Goal: Find specific page/section: Find specific page/section

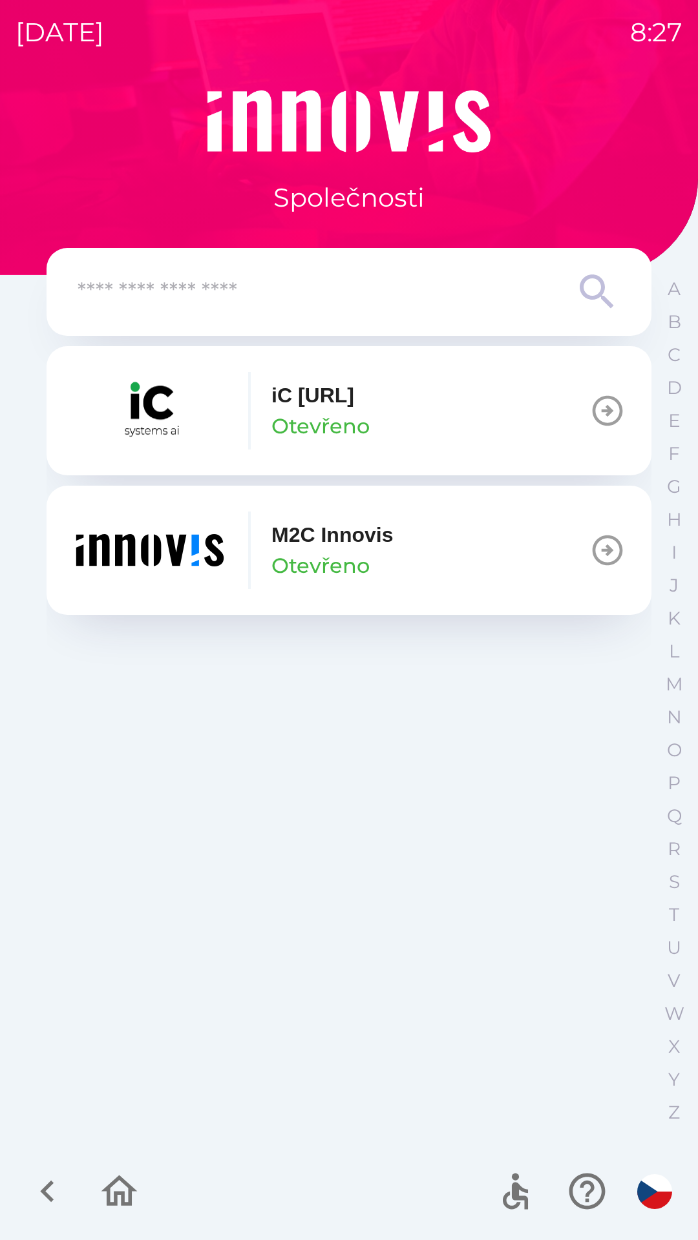
click at [155, 410] on img "button" at bounding box center [149, 411] width 155 height 78
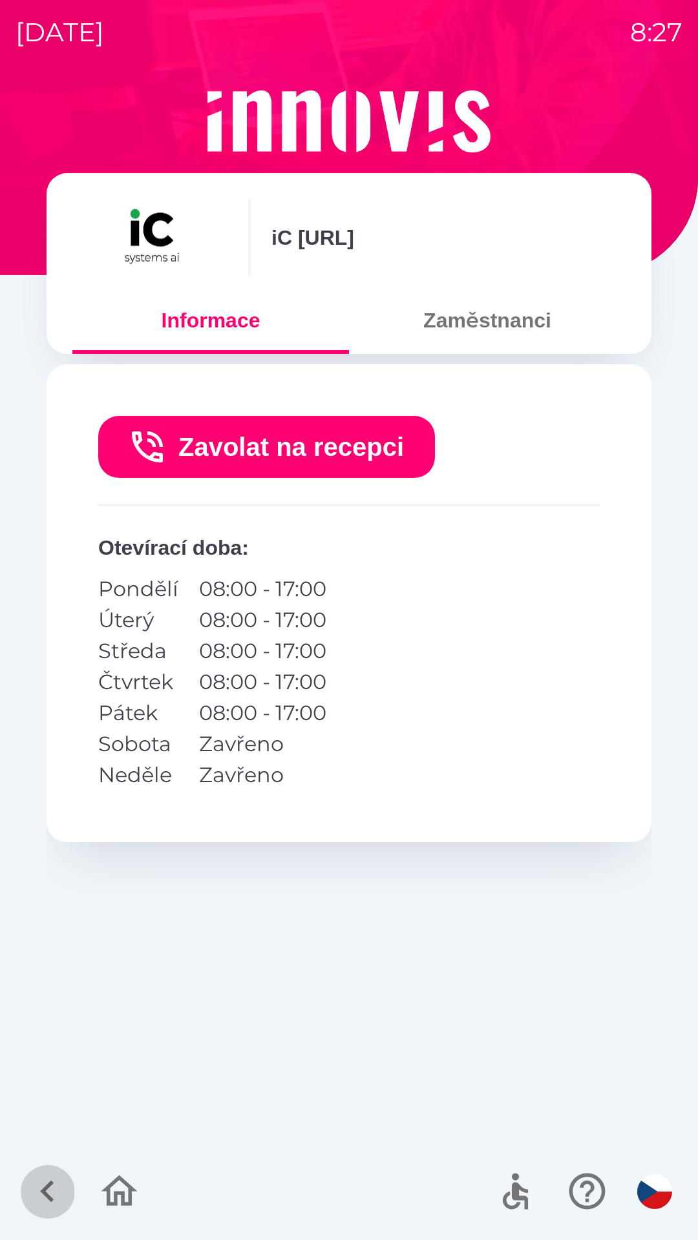
click at [36, 1196] on icon "button" at bounding box center [47, 1191] width 43 height 43
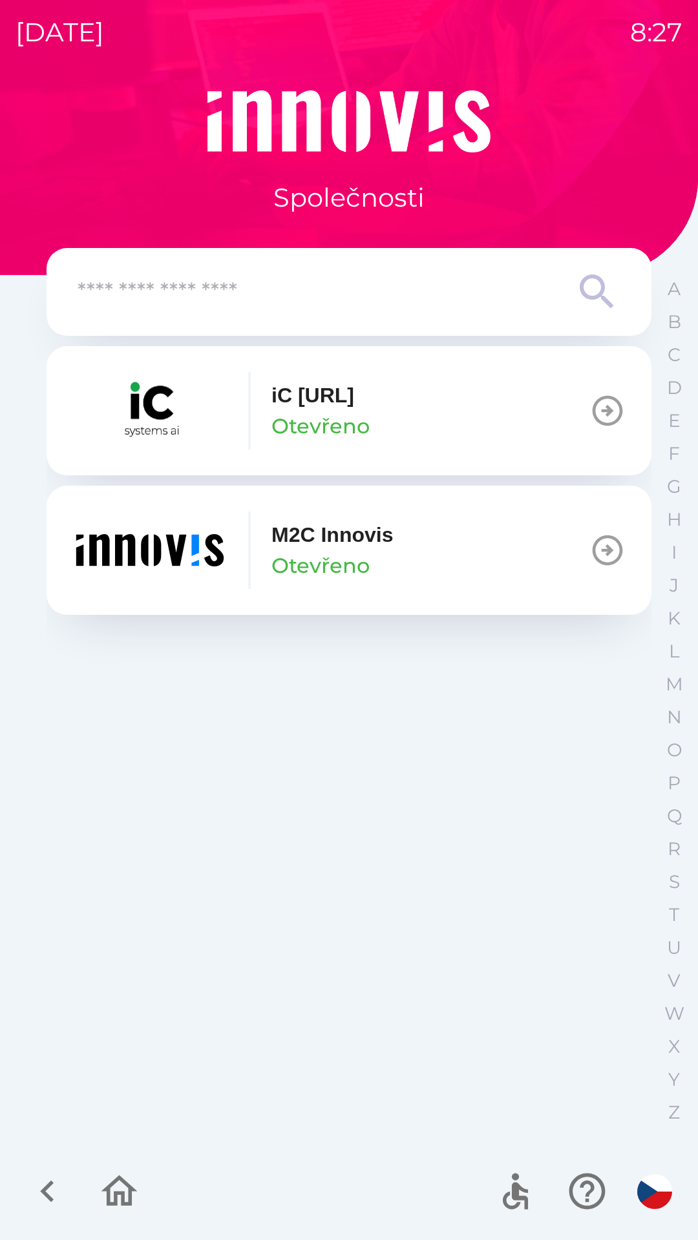
click at [37, 1177] on icon "button" at bounding box center [47, 1191] width 43 height 43
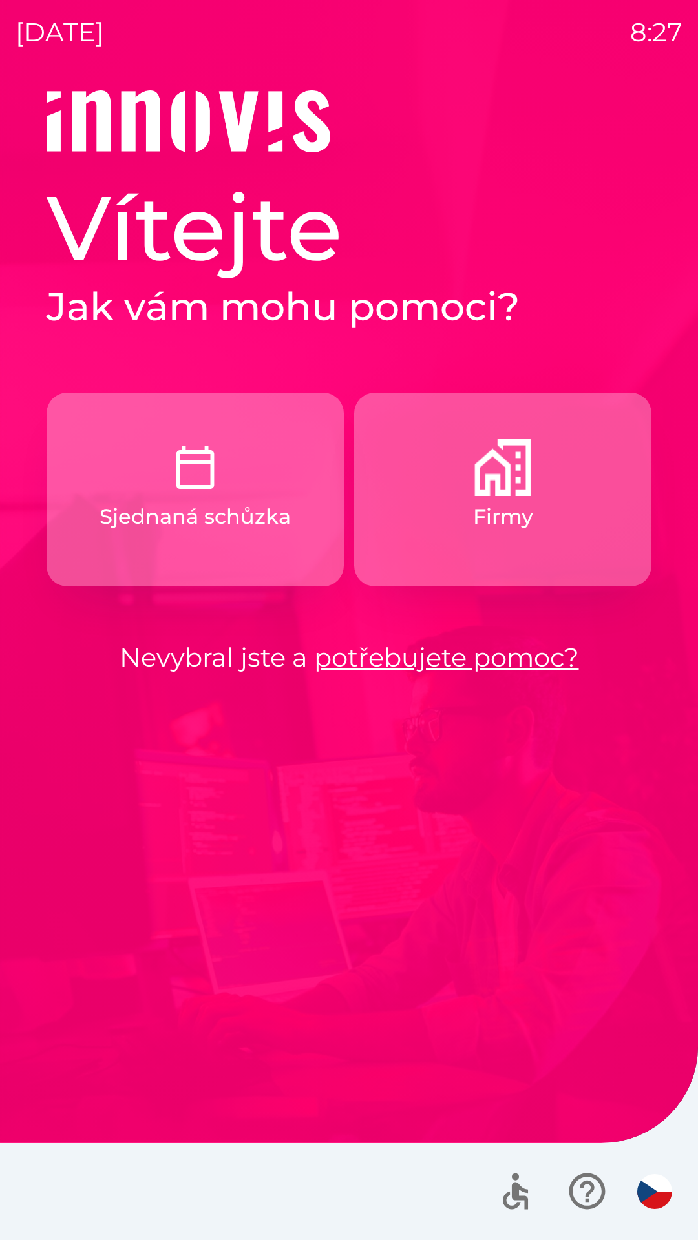
click at [93, 531] on button "Sjednaná schůzka" at bounding box center [195, 490] width 297 height 194
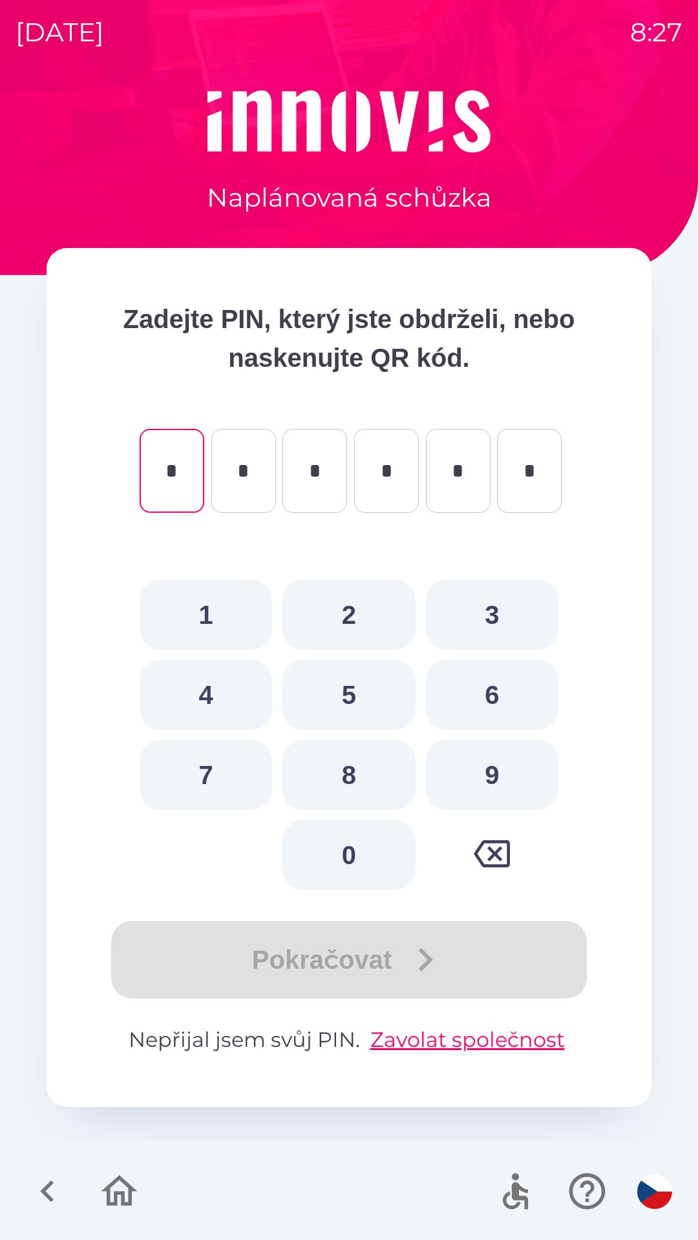
click at [38, 1177] on icon "button" at bounding box center [47, 1191] width 43 height 43
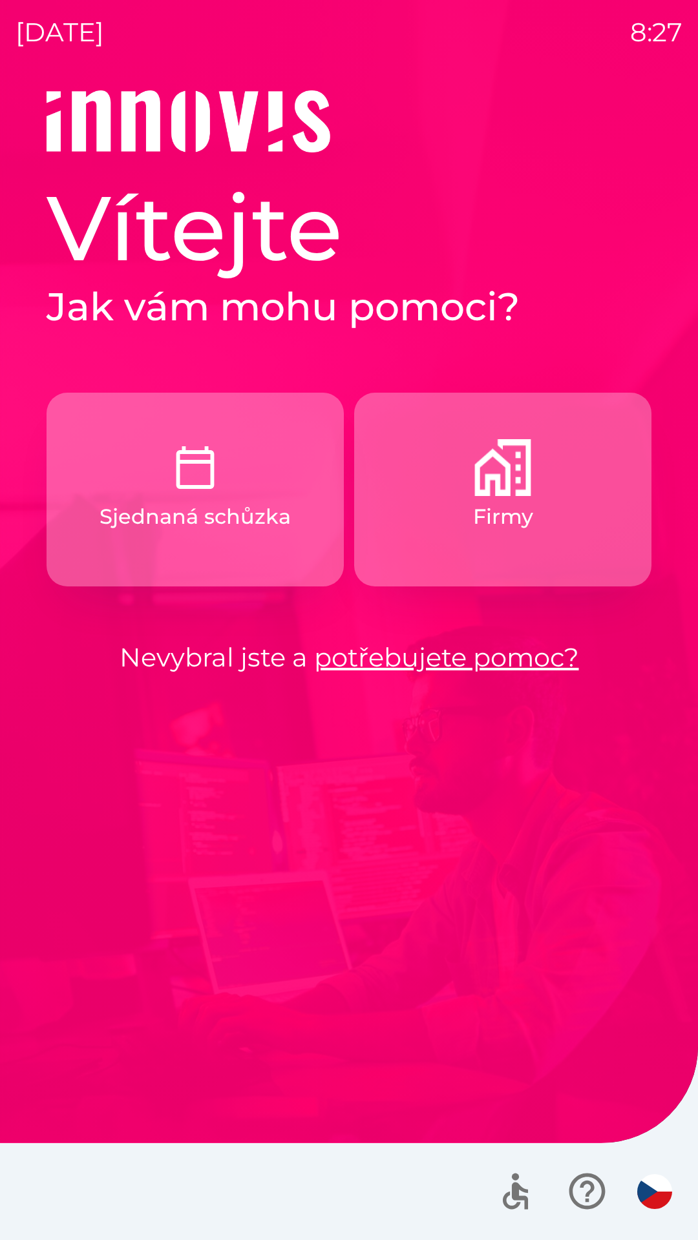
click at [428, 528] on button "Firmy" at bounding box center [502, 490] width 297 height 194
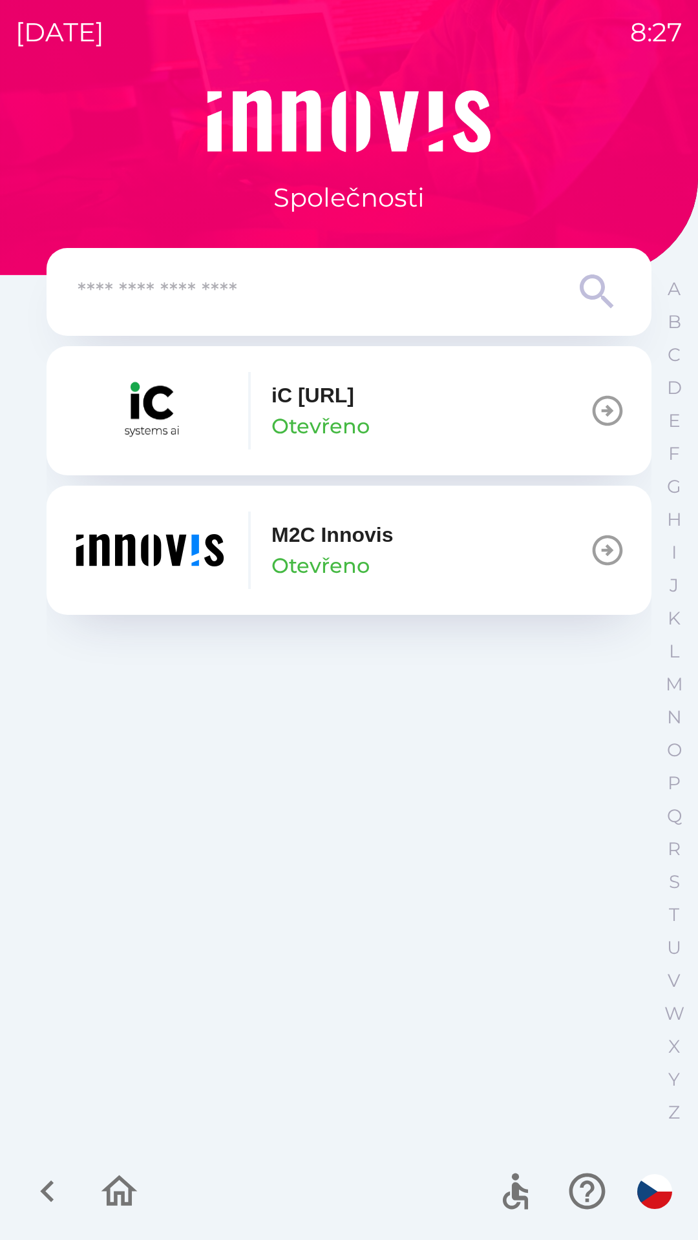
click at [587, 405] on button "iC [URL] Otevřeno" at bounding box center [349, 410] width 605 height 129
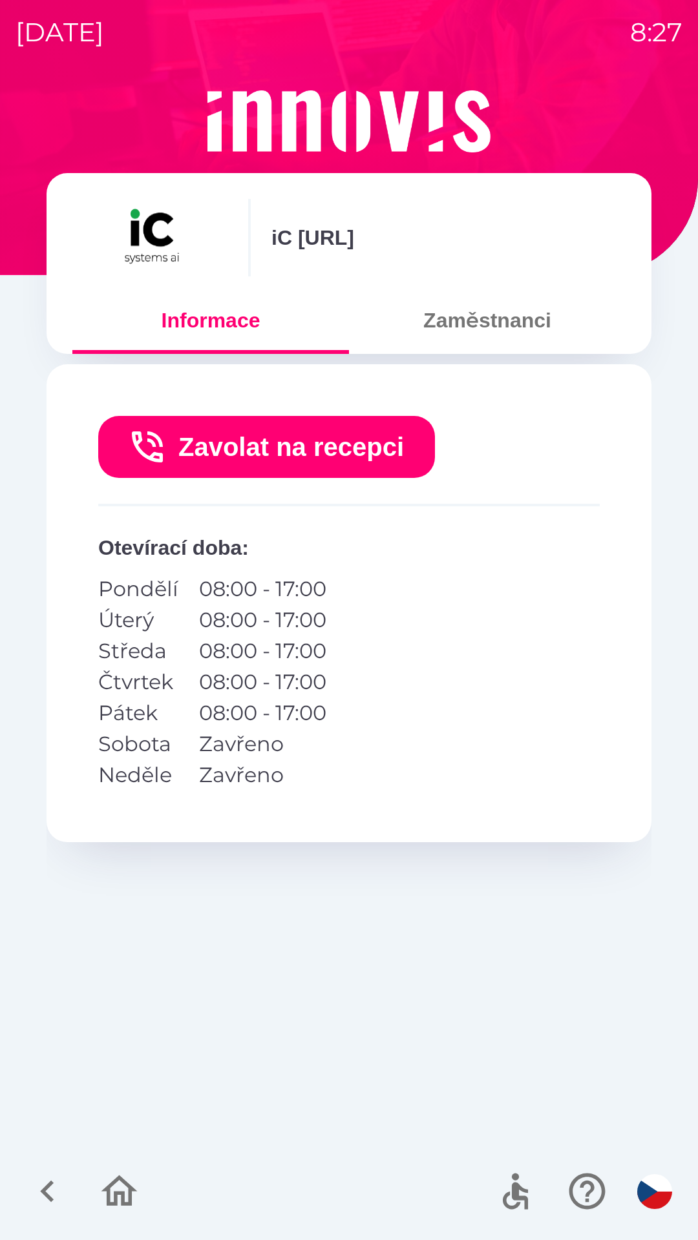
click at [460, 342] on button "Zaměstnanci" at bounding box center [487, 320] width 276 height 47
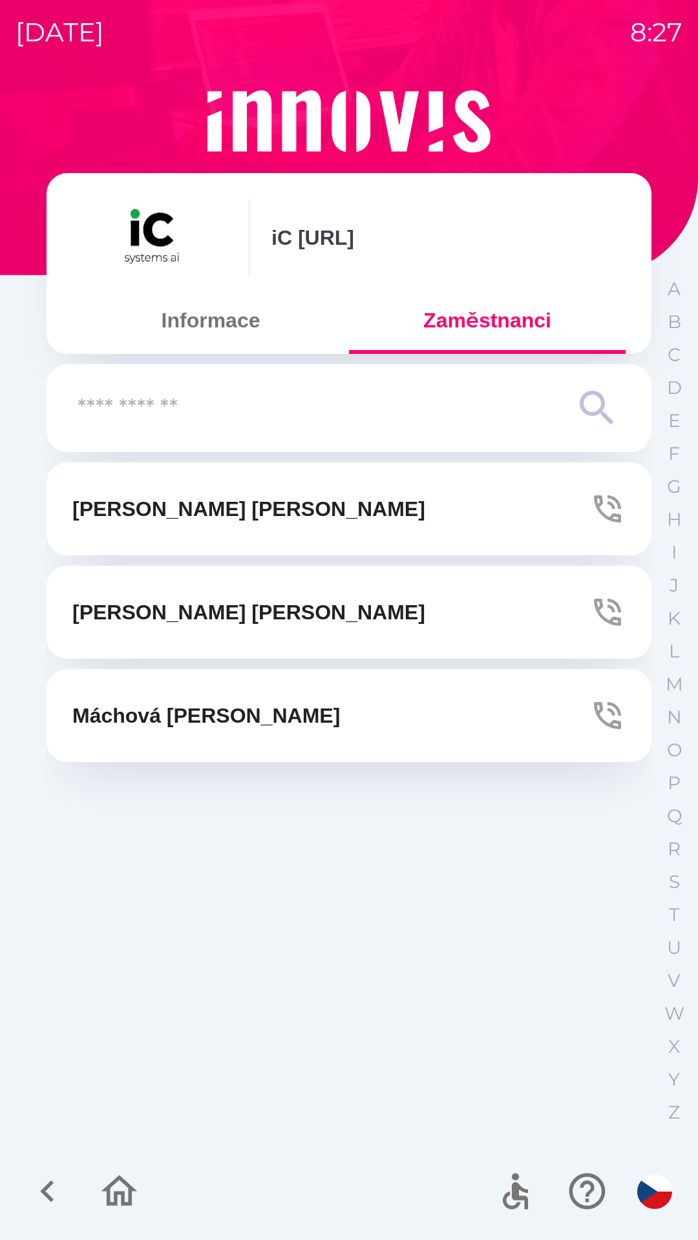
click at [337, 735] on button "[PERSON_NAME]" at bounding box center [349, 715] width 605 height 93
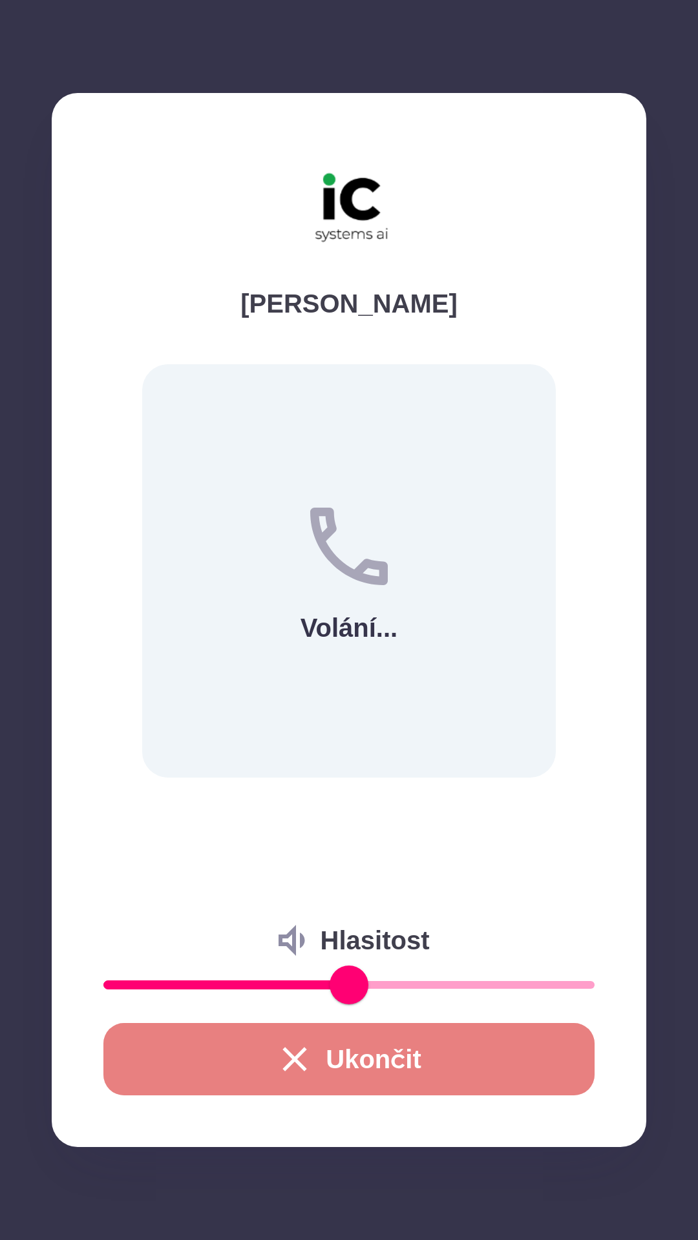
click at [286, 1053] on icon "button" at bounding box center [295, 1059] width 24 height 24
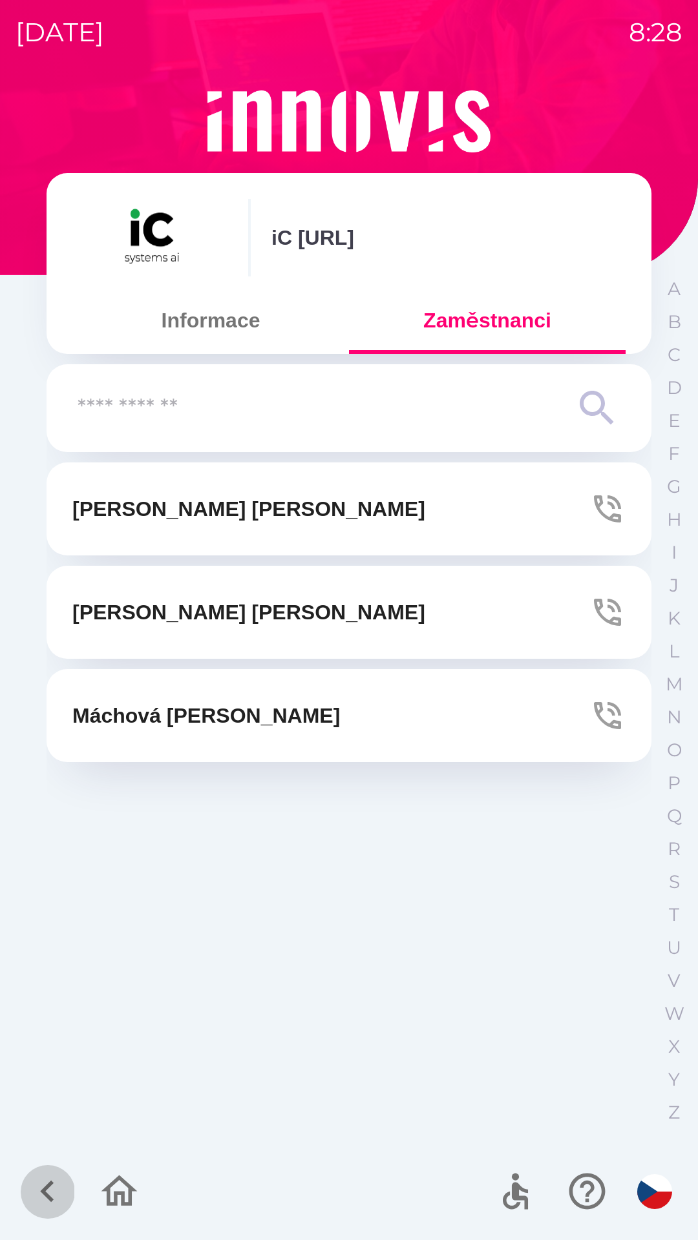
click at [47, 1187] on icon "button" at bounding box center [47, 1192] width 14 height 22
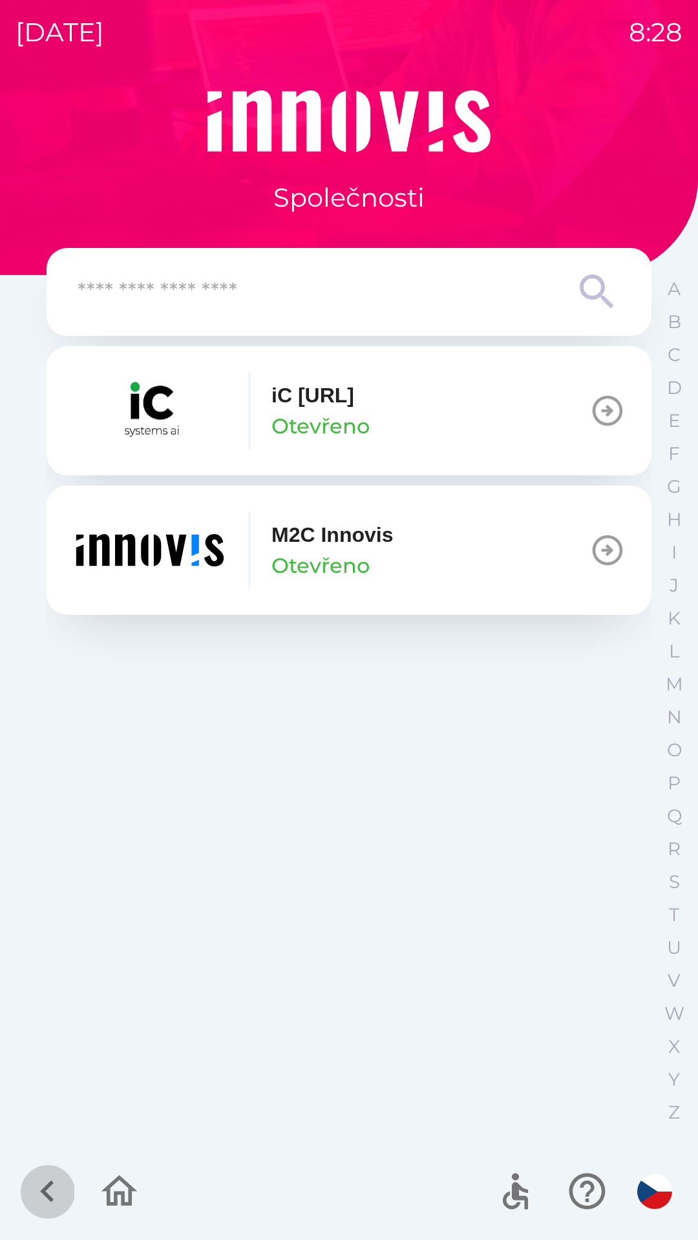
click at [39, 1196] on icon "button" at bounding box center [47, 1191] width 43 height 43
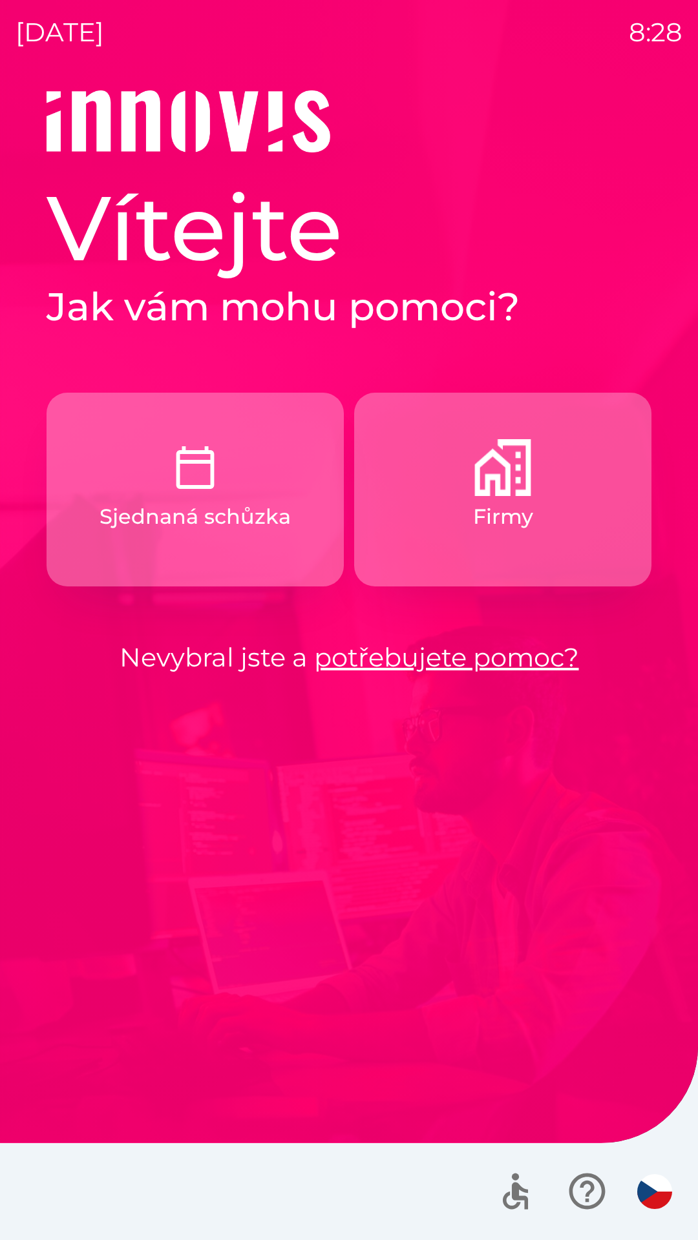
click at [116, 1184] on div at bounding box center [349, 1191] width 698 height 97
click at [26, 1176] on div at bounding box center [349, 1191] width 698 height 97
click at [141, 512] on p "Sjednaná schůzka" at bounding box center [194, 516] width 191 height 31
